Goal: Task Accomplishment & Management: Manage account settings

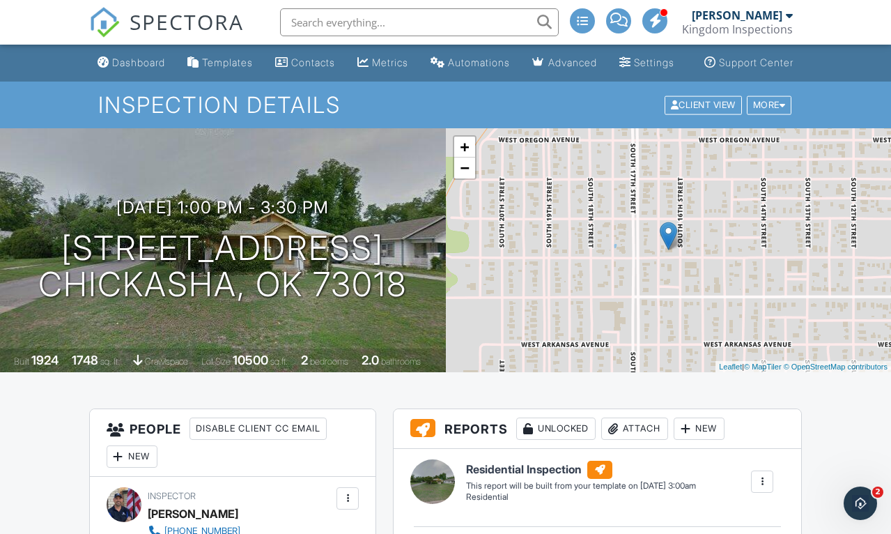
click at [121, 68] on div "Dashboard" at bounding box center [138, 62] width 53 height 12
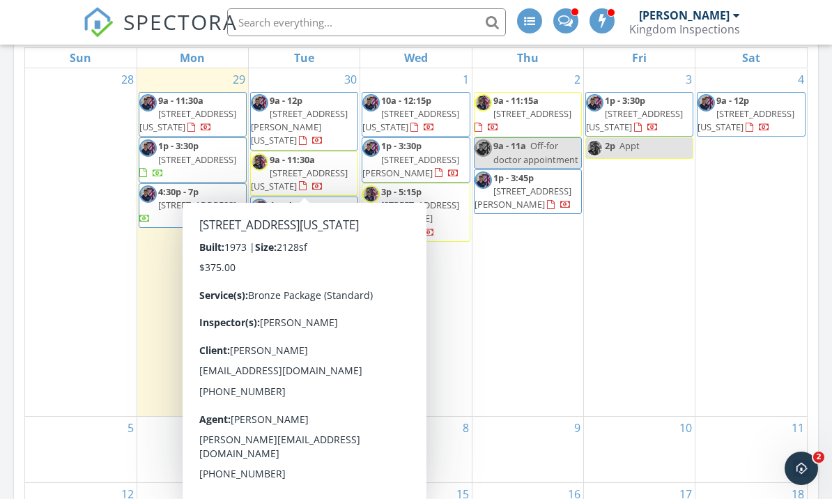
scroll to position [680, 0]
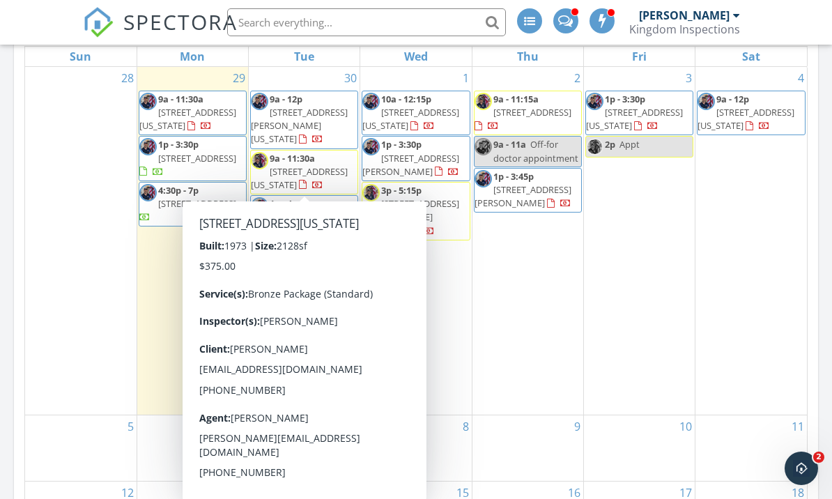
click at [332, 171] on span "409 SW 102nd St, Oklahoma City 73139" at bounding box center [299, 178] width 97 height 26
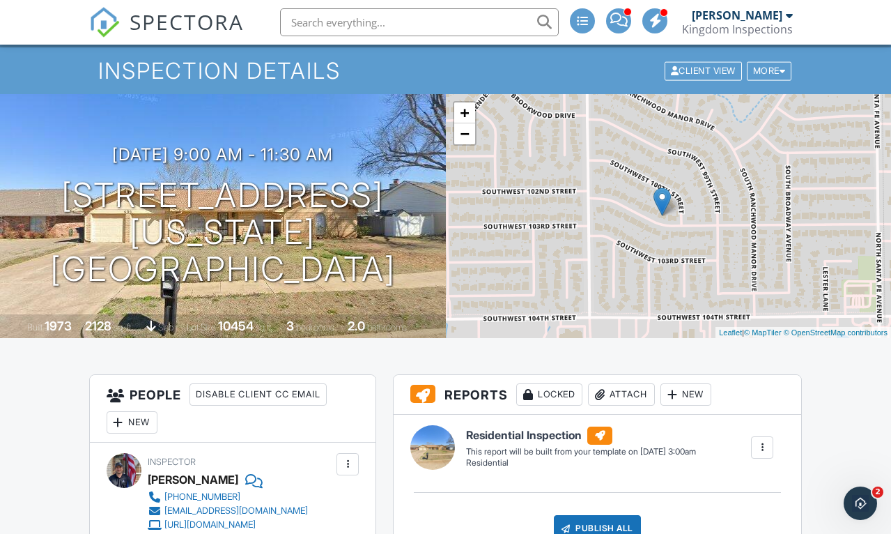
scroll to position [38, 0]
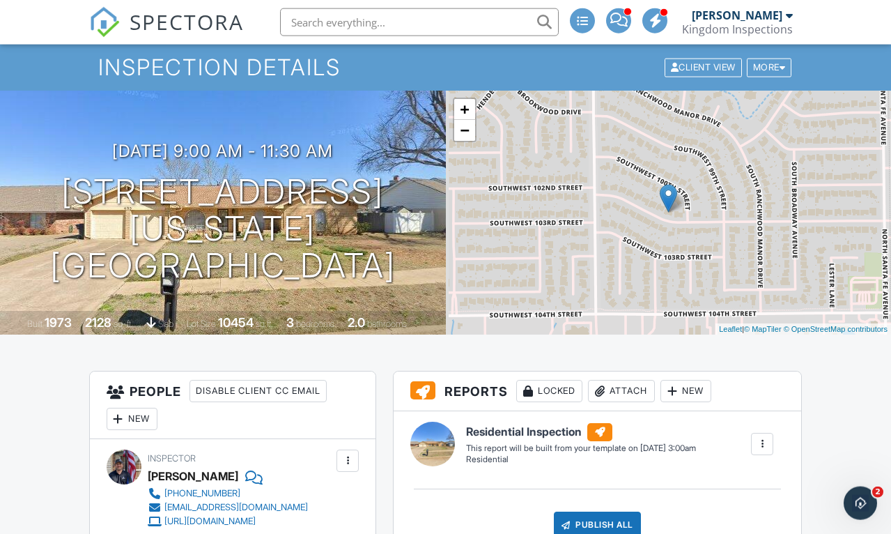
click at [286, 158] on h3 "09/30/2025 9:00 am - 11:30 am" at bounding box center [222, 150] width 221 height 19
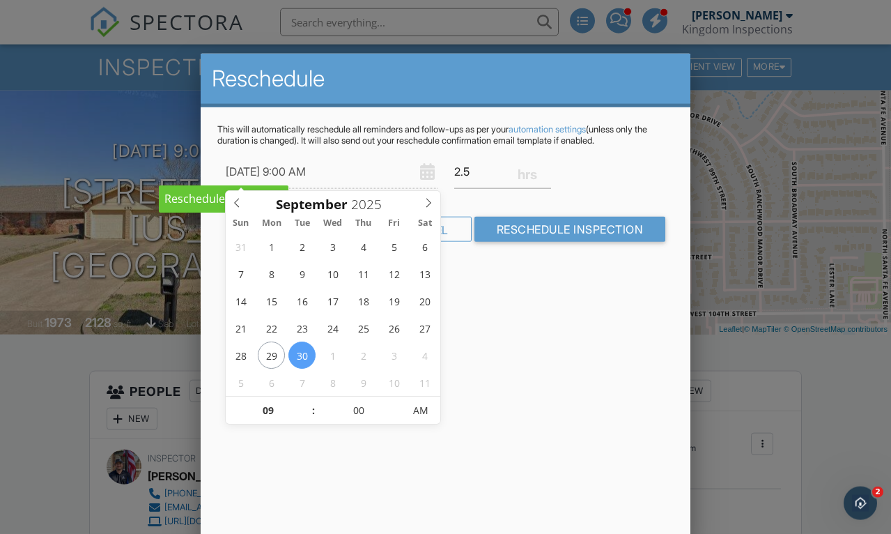
type input "[DATE] 9:00 AM"
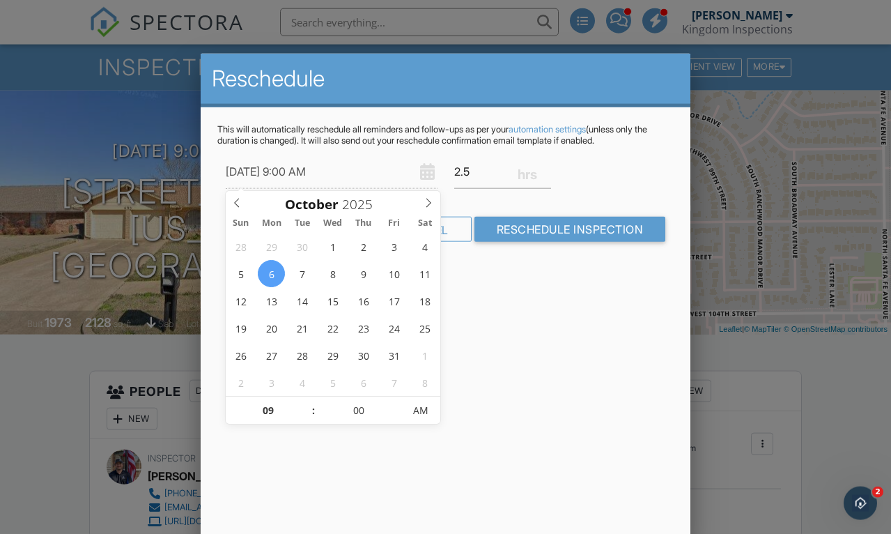
click at [585, 227] on input "Reschedule Inspection" at bounding box center [571, 229] width 192 height 25
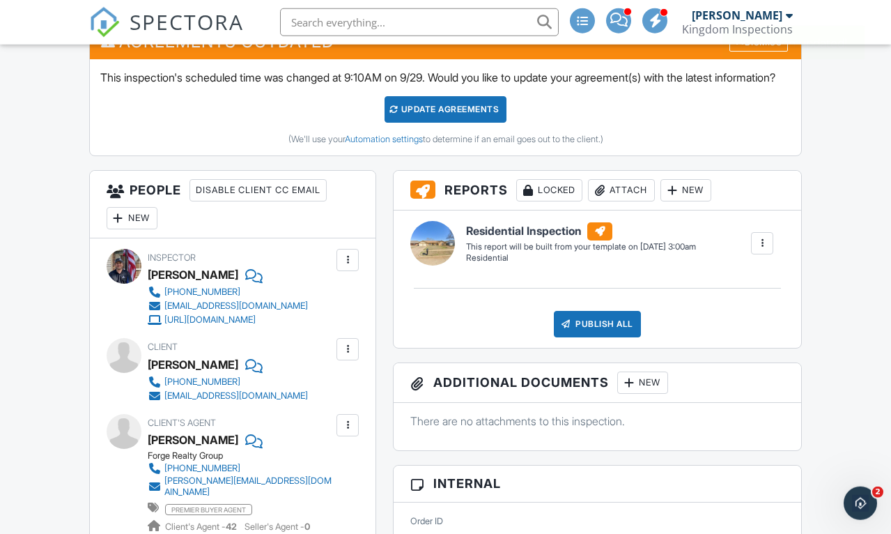
scroll to position [456, 0]
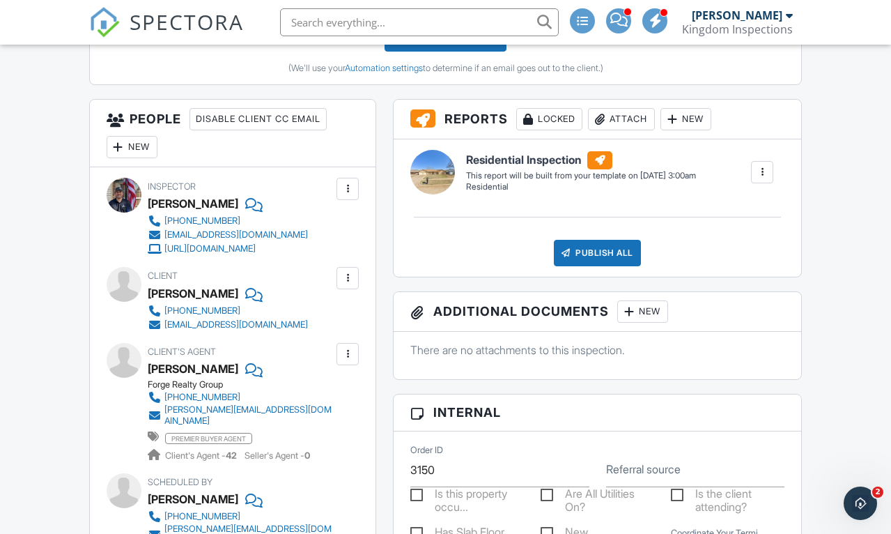
click at [344, 196] on div at bounding box center [348, 189] width 14 height 14
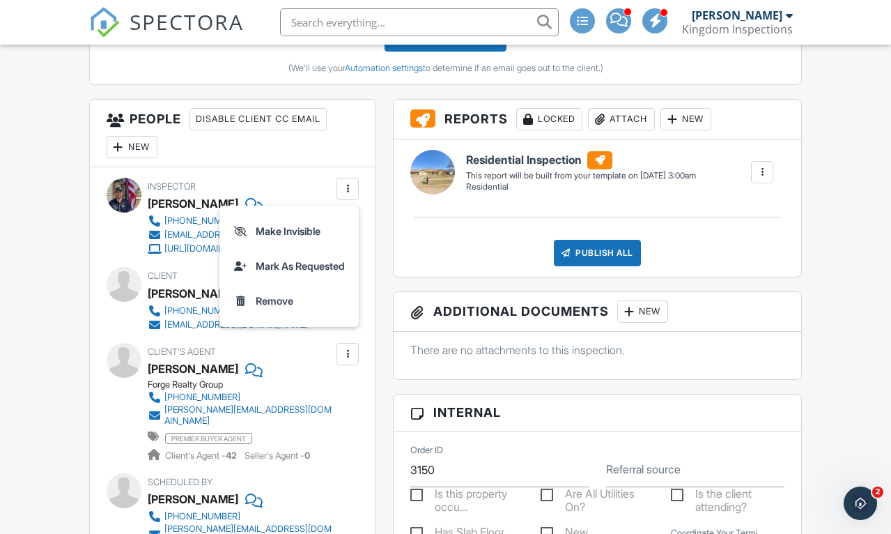
click at [312, 319] on li "Remove" at bounding box center [289, 301] width 123 height 35
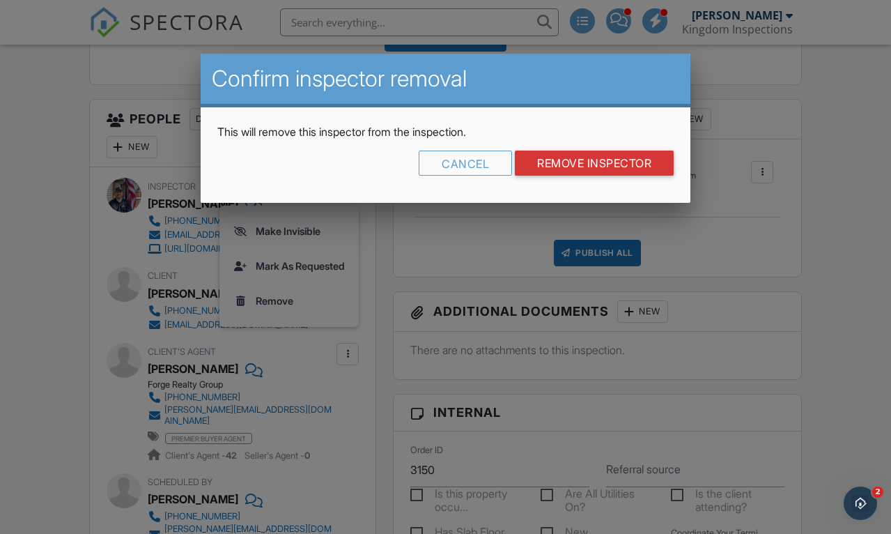
click at [626, 166] on input "Remove Inspector" at bounding box center [594, 163] width 159 height 25
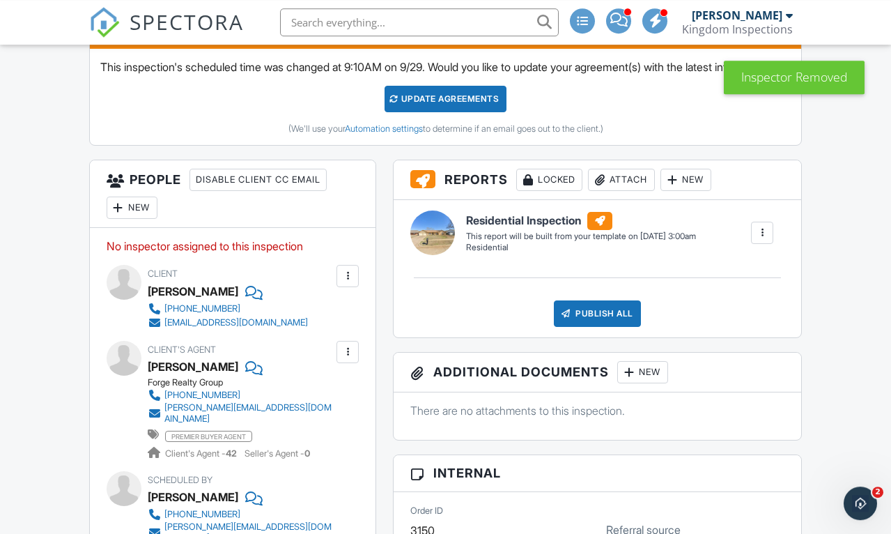
scroll to position [395, 0]
click at [138, 219] on div "New" at bounding box center [132, 208] width 51 height 22
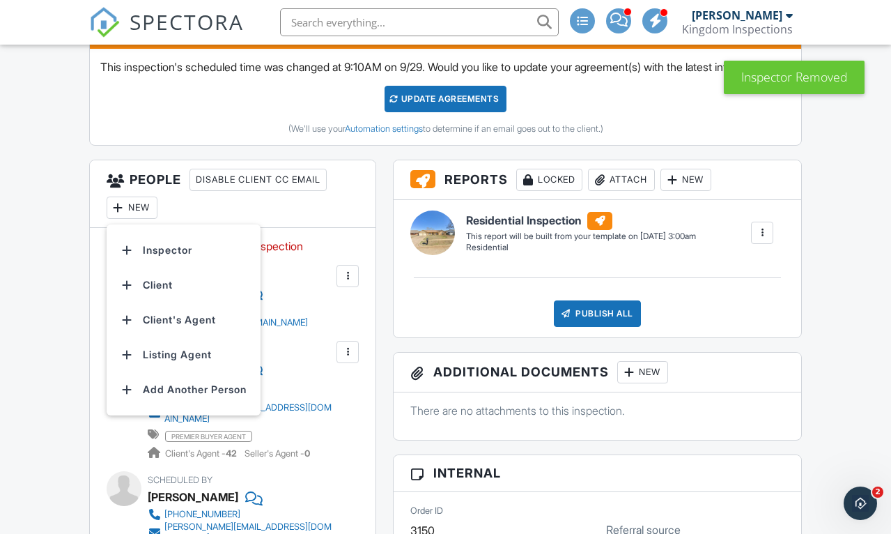
click at [141, 268] on li "Inspector" at bounding box center [183, 250] width 137 height 35
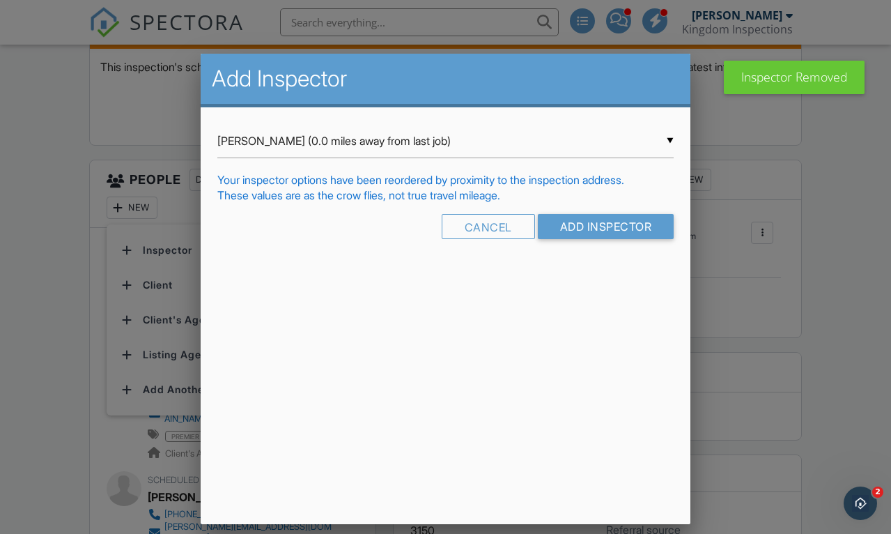
click at [583, 151] on input "Seth Kaplan (0.0 miles away from last job)" at bounding box center [445, 141] width 457 height 34
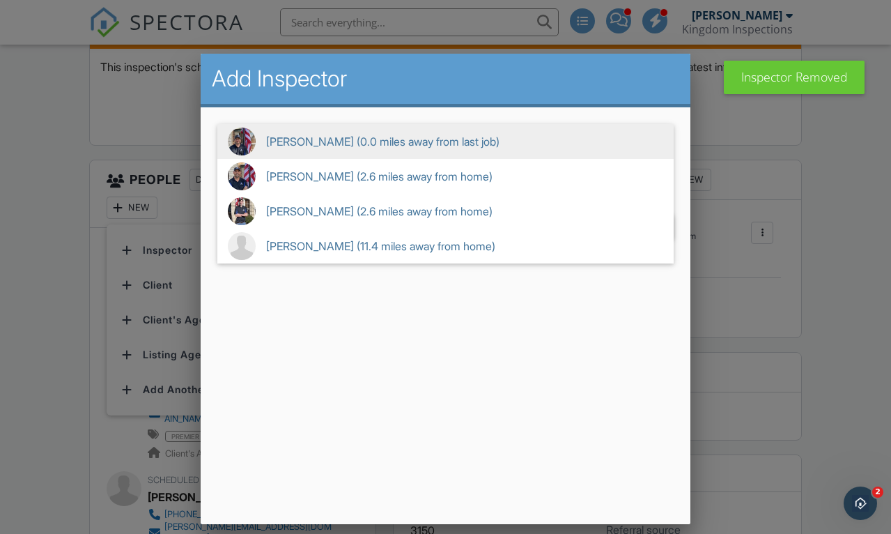
click at [269, 188] on span "George Carpenter (2.6 miles away from home)" at bounding box center [445, 176] width 457 height 35
type input "George Carpenter (2.6 miles away from home)"
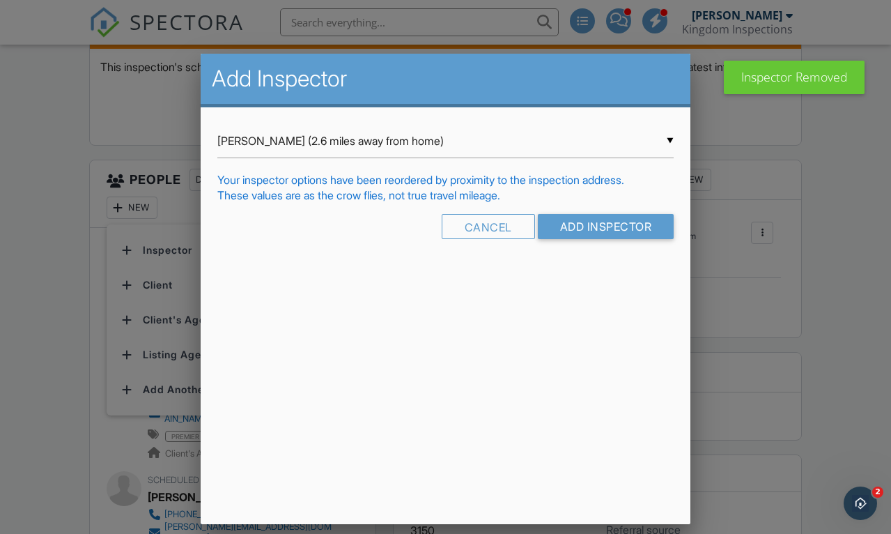
click at [619, 238] on input "Add Inspector" at bounding box center [606, 226] width 137 height 25
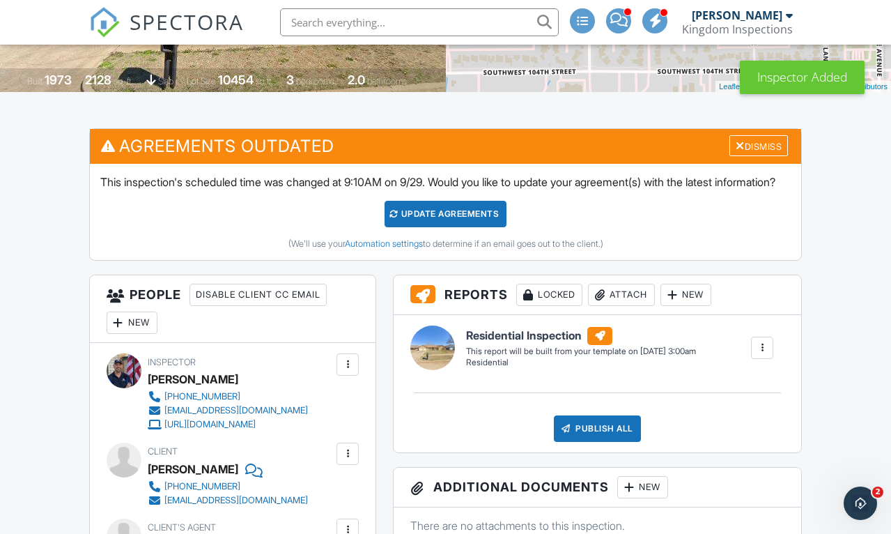
click at [479, 227] on div "Update Agreements" at bounding box center [446, 214] width 122 height 26
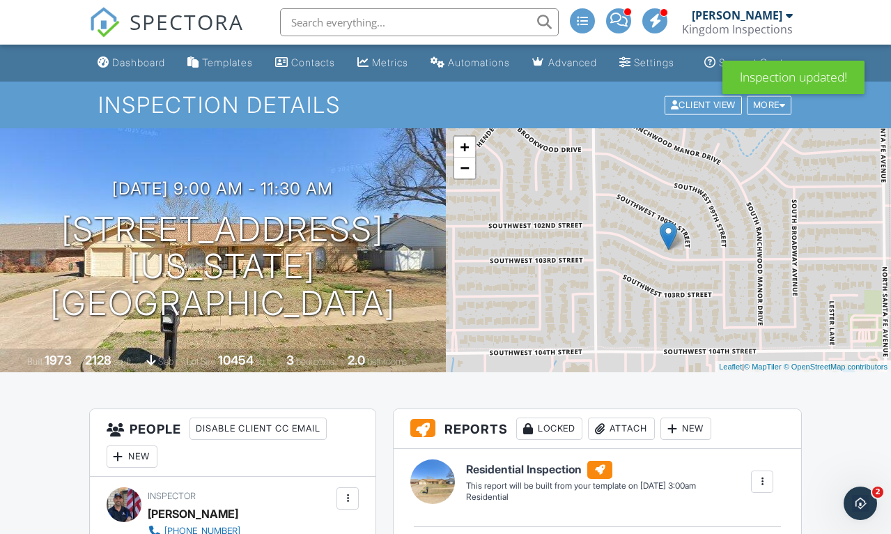
click at [123, 70] on link "Dashboard" at bounding box center [131, 63] width 79 height 26
